Goal: Information Seeking & Learning: Find specific fact

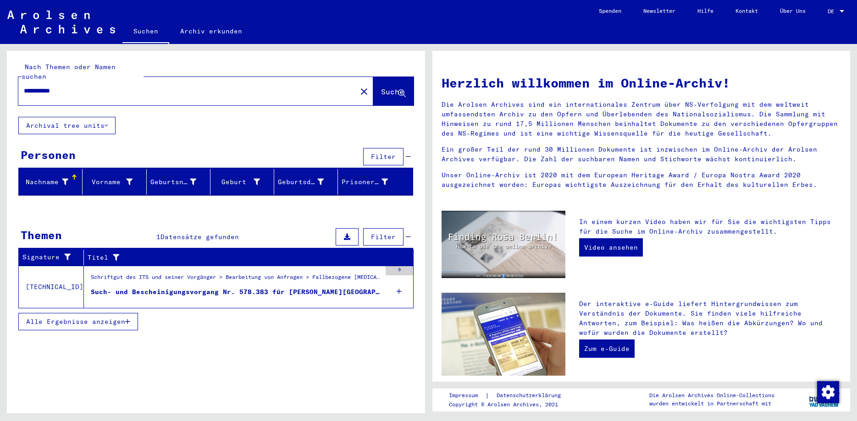
click at [186, 233] on span "Datensätze gefunden" at bounding box center [199, 237] width 78 height 8
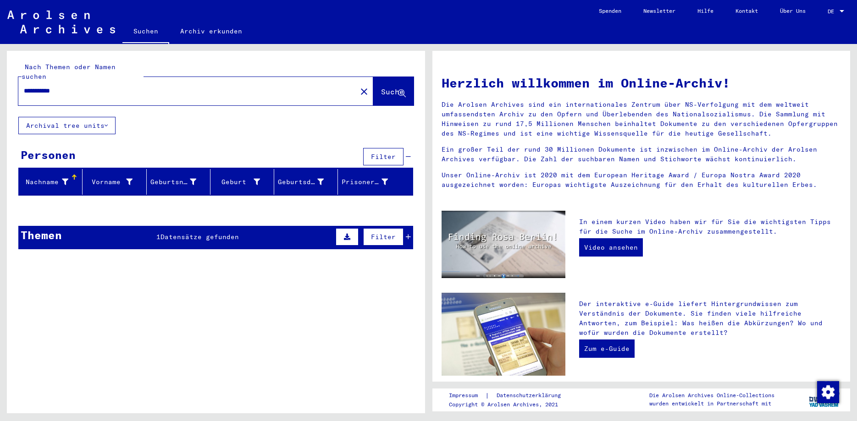
click at [186, 233] on span "Datensätze gefunden" at bounding box center [199, 237] width 78 height 8
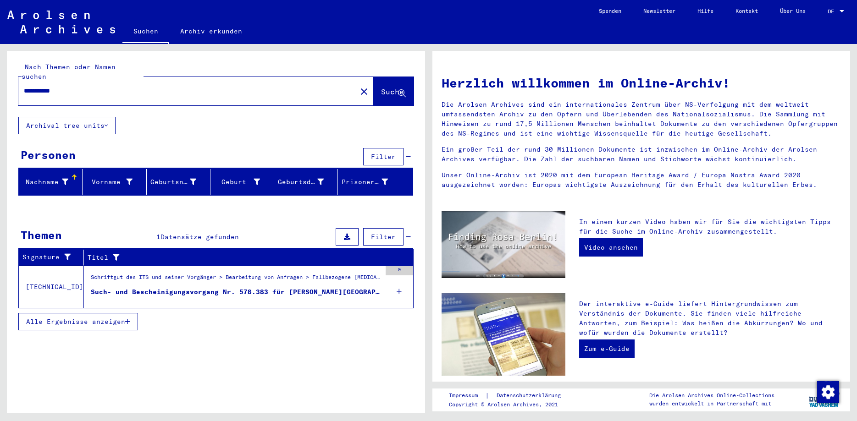
click at [251, 287] on div "Such- und Bescheinigungsvorgang Nr. 578.383 für [PERSON_NAME][GEOGRAPHIC_DATA] …" at bounding box center [236, 292] width 290 height 10
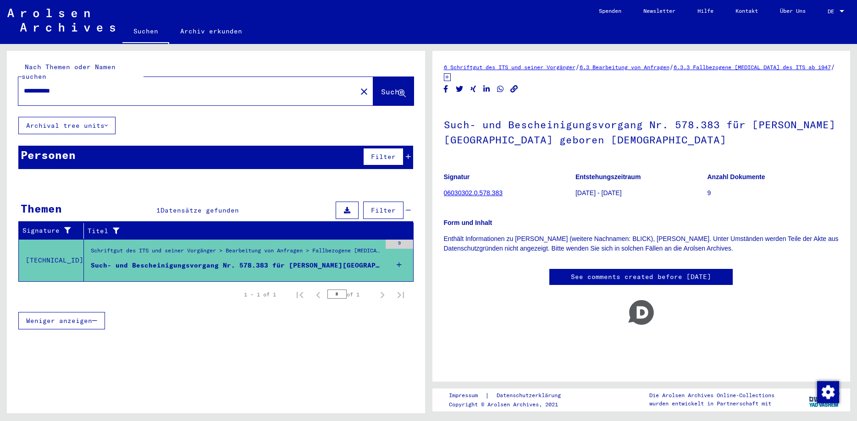
click at [69, 86] on input "**********" at bounding box center [187, 91] width 327 height 10
type input "*"
type input "**********"
click at [381, 87] on span "Suche" at bounding box center [392, 91] width 23 height 9
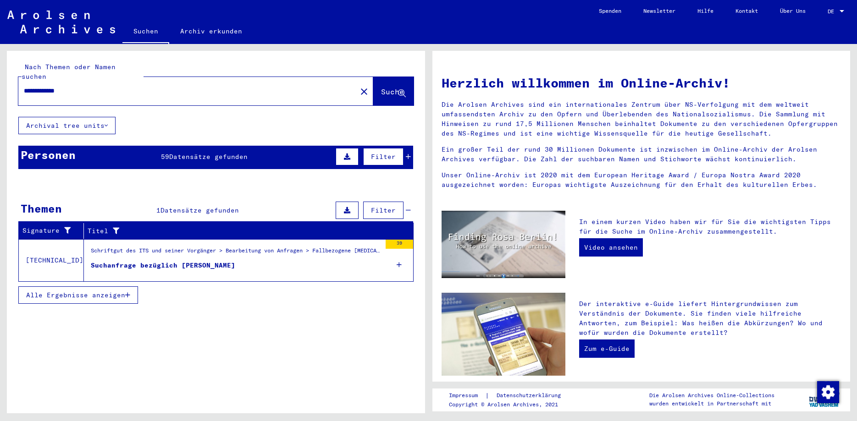
click at [200, 153] on span "Datensätze gefunden" at bounding box center [208, 157] width 78 height 8
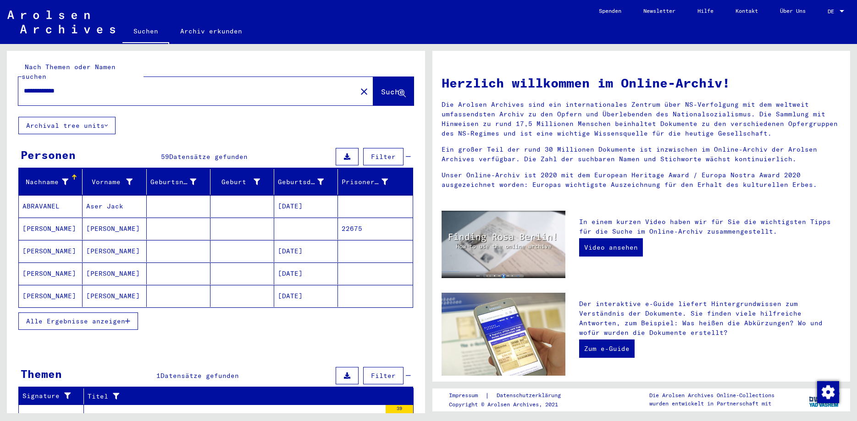
click at [60, 317] on span "Alle Ergebnisse anzeigen" at bounding box center [75, 321] width 99 height 8
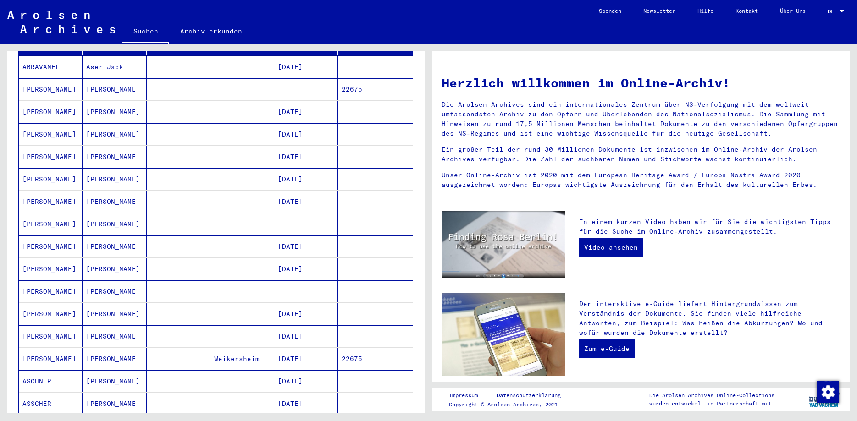
scroll to position [148, 0]
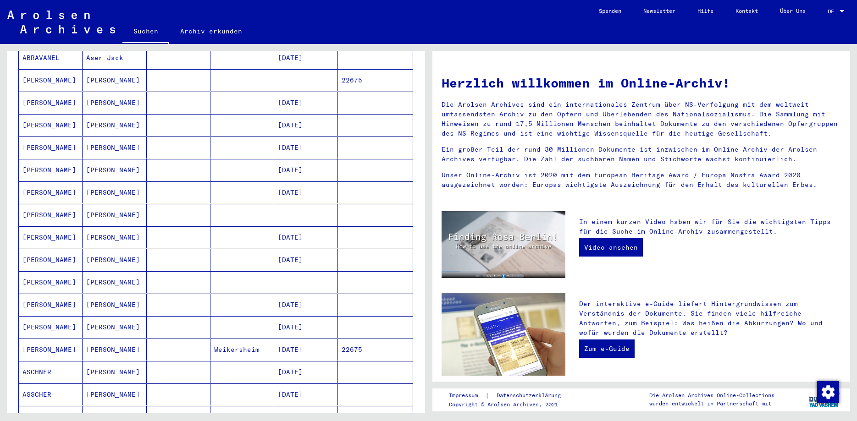
click at [35, 207] on mat-cell "[PERSON_NAME]" at bounding box center [51, 215] width 64 height 22
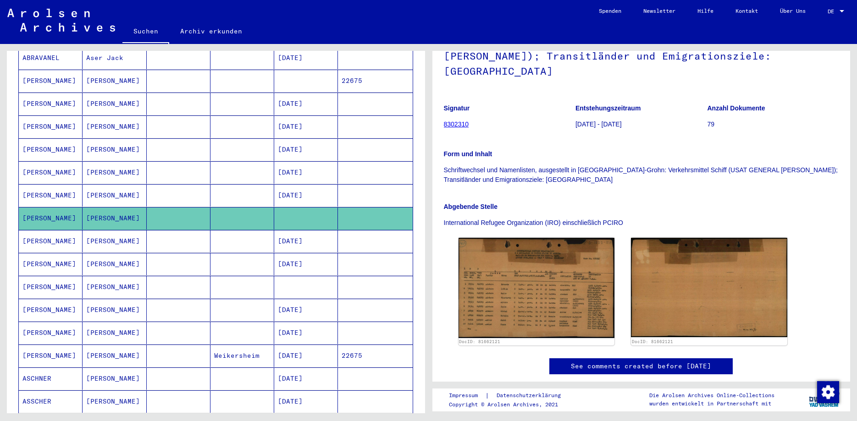
scroll to position [122, 0]
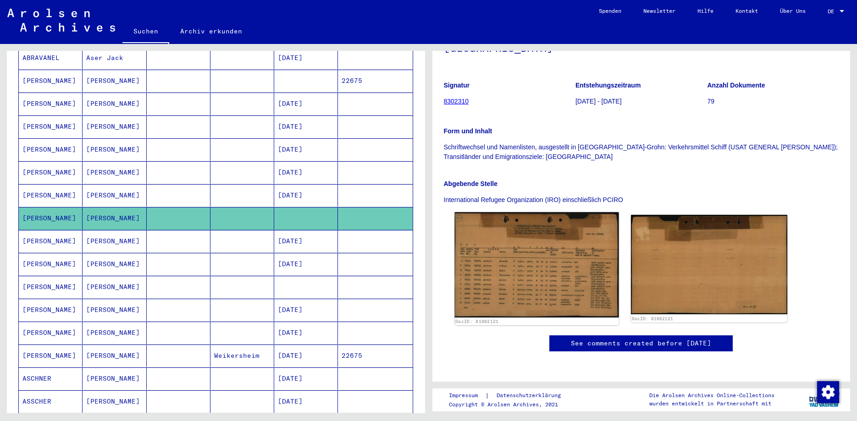
click at [515, 259] on img at bounding box center [536, 264] width 164 height 105
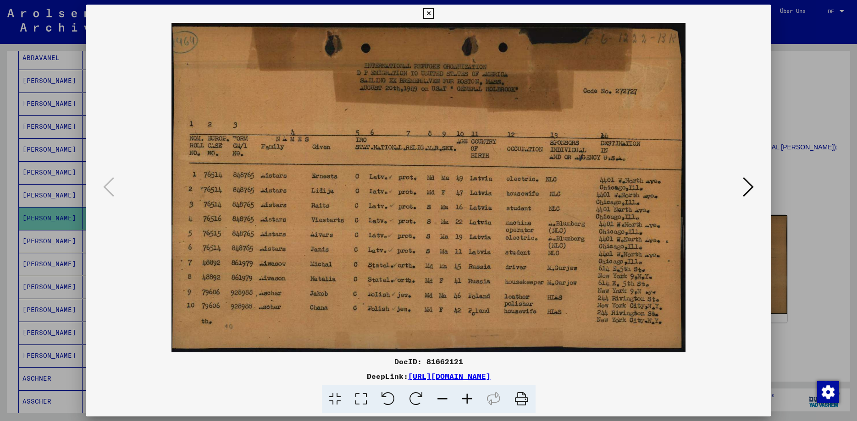
click at [434, 12] on icon at bounding box center [428, 13] width 11 height 11
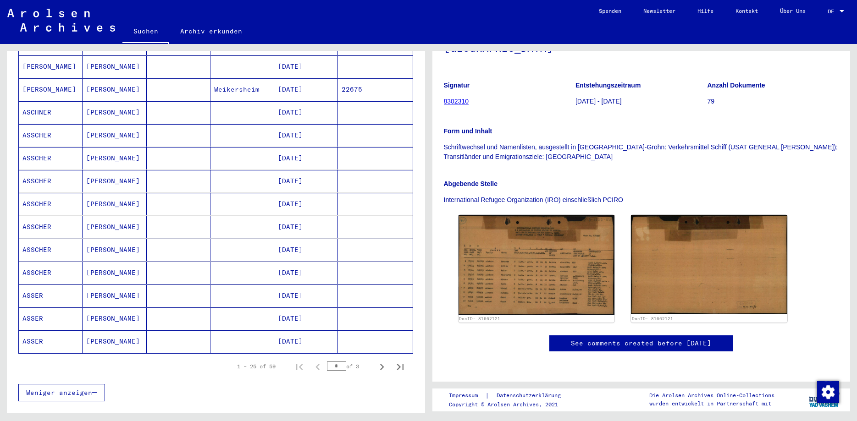
scroll to position [530, 0]
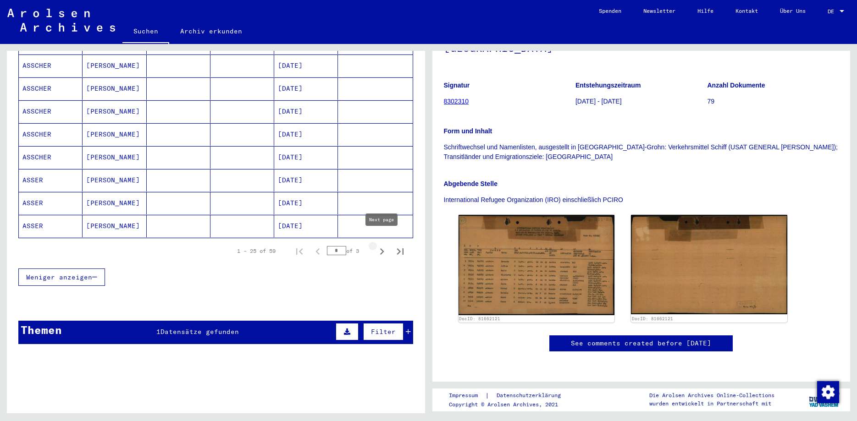
click at [381, 245] on icon "Next page" at bounding box center [381, 251] width 13 height 13
type input "*"
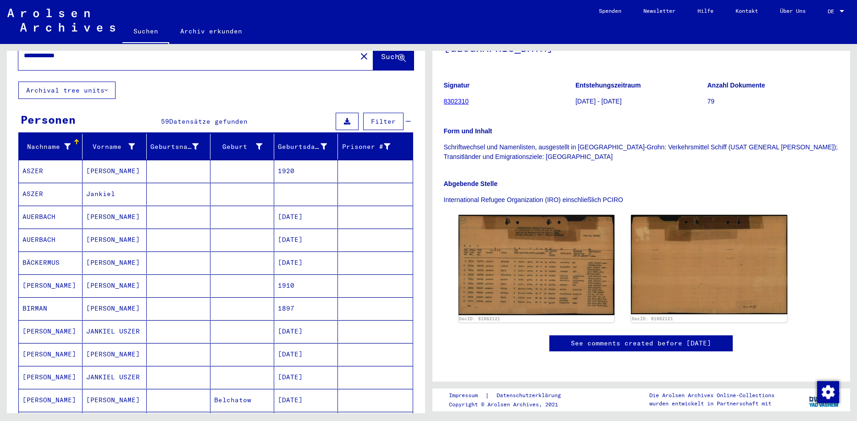
scroll to position [0, 0]
